Goal: Information Seeking & Learning: Learn about a topic

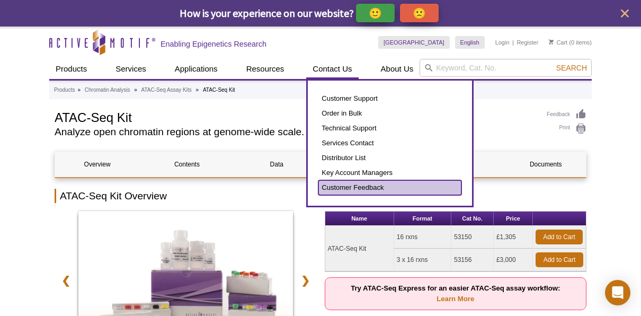
click at [349, 188] on link "Customer Feedback" at bounding box center [390, 187] width 143 height 15
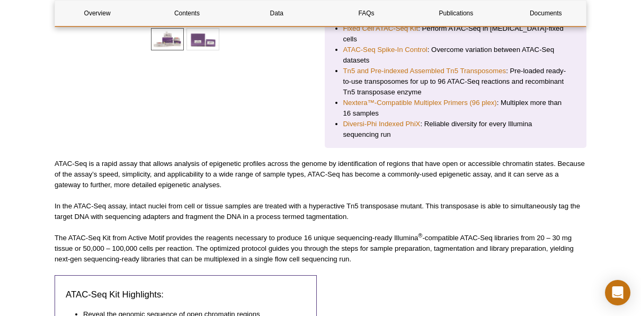
scroll to position [401, 0]
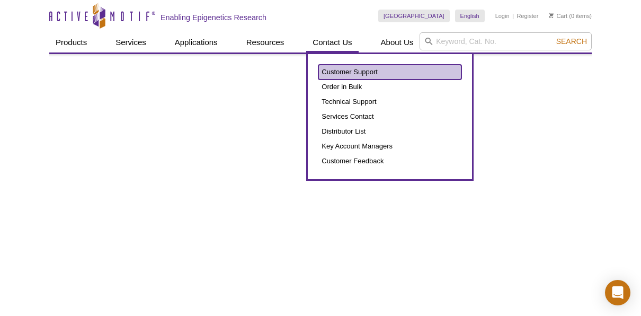
click at [355, 74] on link "Customer Support" at bounding box center [390, 72] width 143 height 15
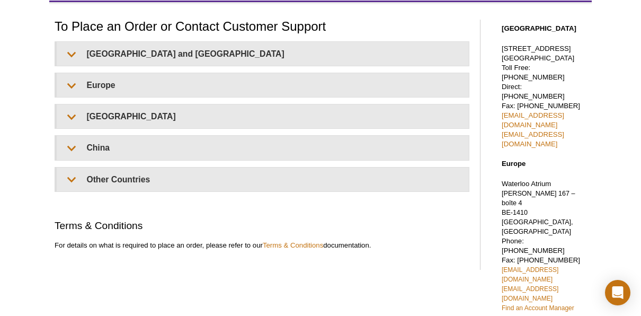
scroll to position [78, 0]
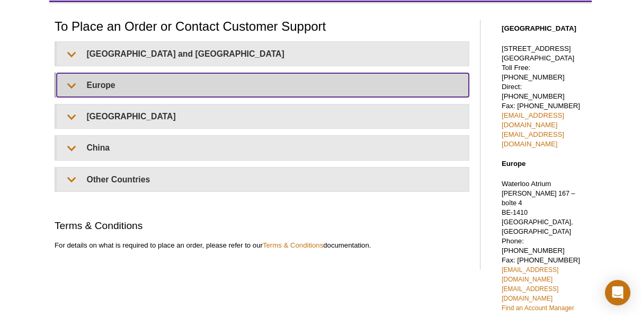
click at [192, 83] on summary "Europe" at bounding box center [263, 85] width 412 height 24
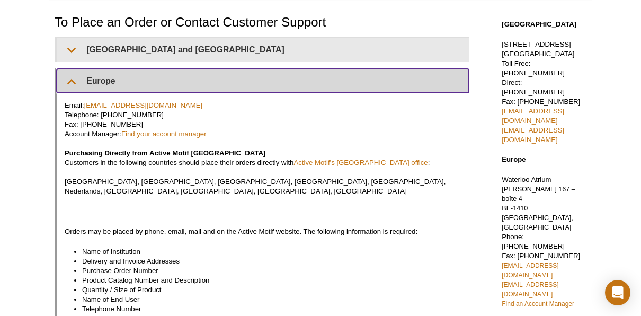
scroll to position [83, 0]
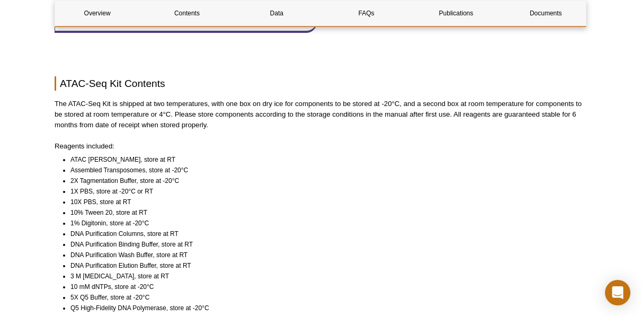
scroll to position [665, 0]
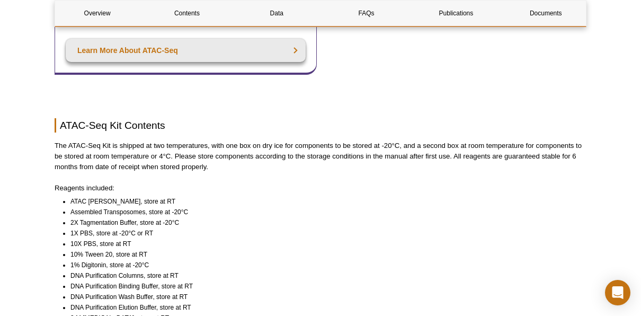
drag, startPoint x: 267, startPoint y: 173, endPoint x: 203, endPoint y: 200, distance: 69.1
click at [203, 207] on li "Assembled Transposomes, store at -20°C" at bounding box center [324, 212] width 507 height 11
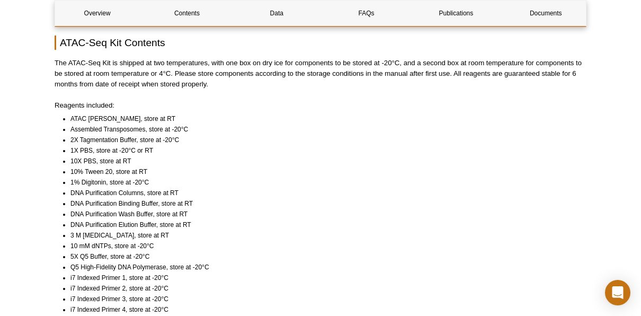
scroll to position [751, 0]
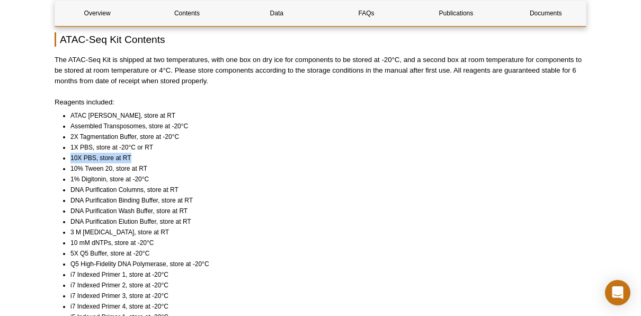
drag, startPoint x: 144, startPoint y: 141, endPoint x: 58, endPoint y: 140, distance: 85.9
click at [58, 140] on ul "ATAC Lysis Buffer, store at RT Assembled Transposomes, store at -20°C 2X Tagmen…" at bounding box center [316, 237] width 523 height 254
click at [319, 174] on li "1% Digitonin, store at -20°C" at bounding box center [324, 179] width 507 height 11
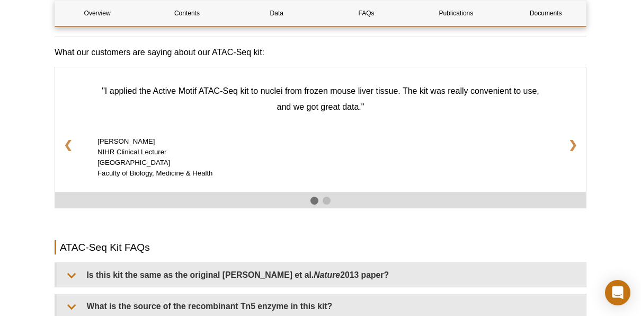
scroll to position [1704, 0]
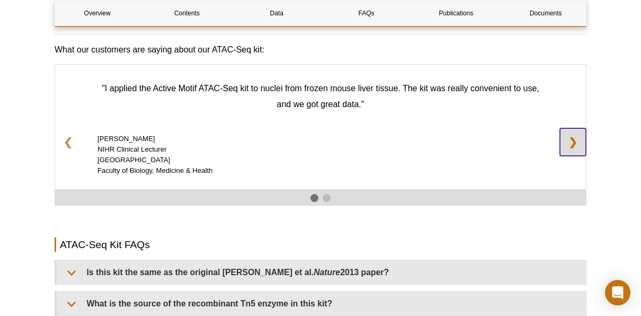
click at [578, 128] on link "❯" at bounding box center [573, 142] width 26 height 28
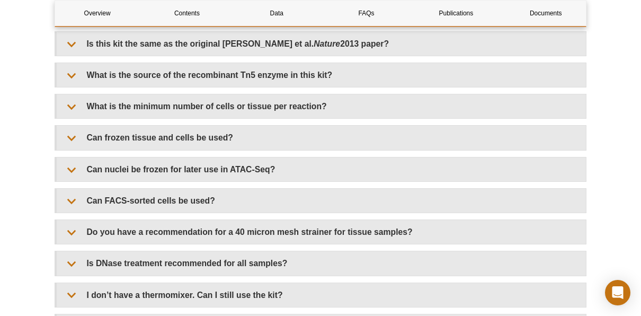
scroll to position [1933, 0]
